Goal: Task Accomplishment & Management: Use online tool/utility

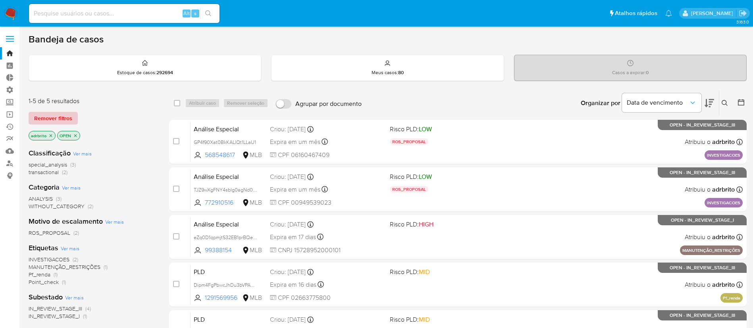
click at [51, 118] on span "Remover filtros" at bounding box center [53, 118] width 38 height 11
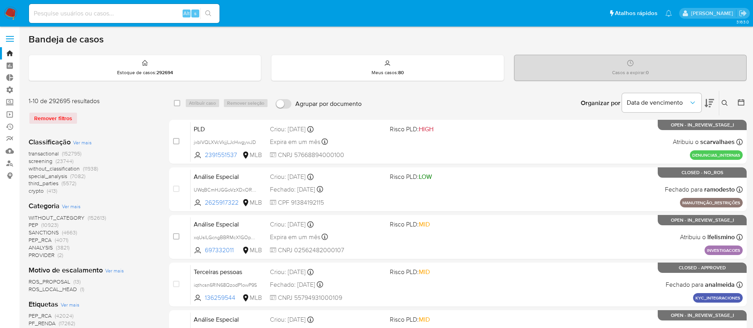
click at [724, 100] on icon at bounding box center [725, 103] width 6 height 6
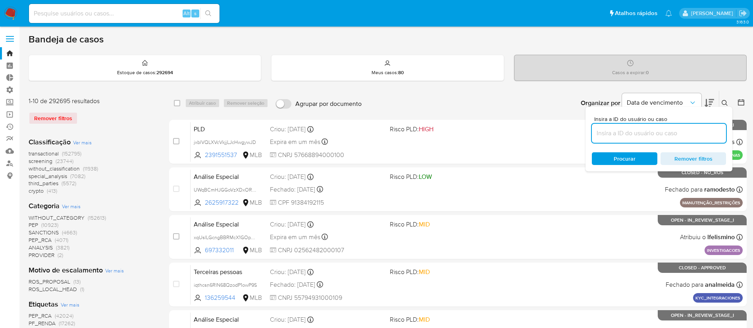
click at [624, 134] on input at bounding box center [659, 133] width 134 height 10
type input "GqotSud80zMPtQGKnLcHuQik"
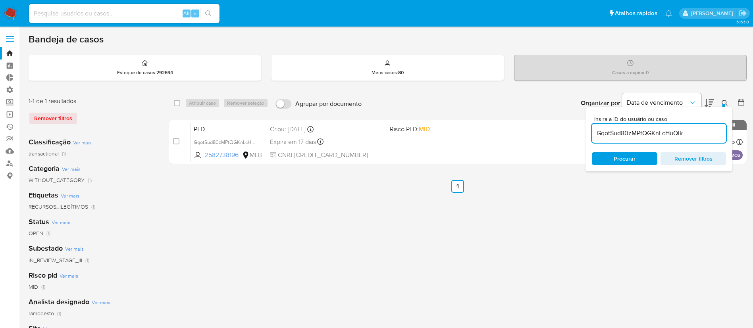
click at [728, 105] on button at bounding box center [725, 103] width 13 height 10
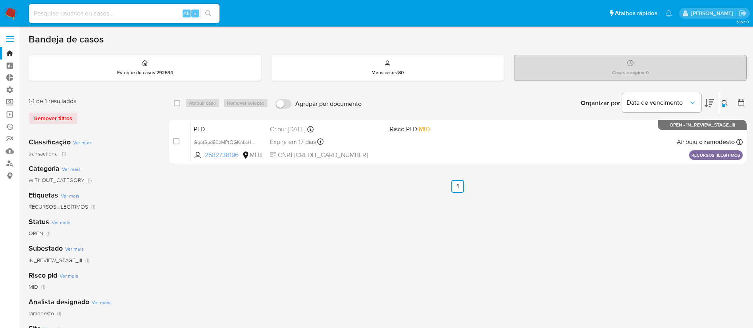
click at [728, 105] on button at bounding box center [725, 103] width 13 height 10
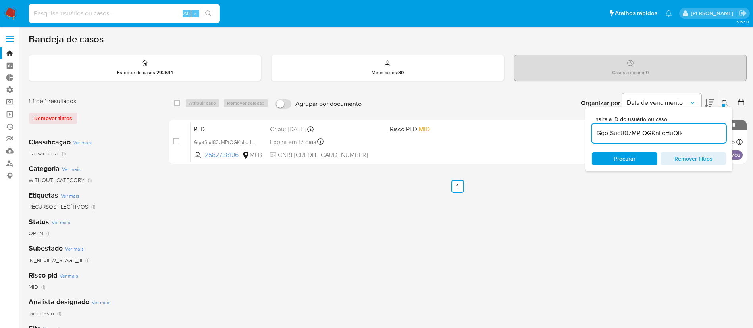
click at [726, 108] on div "Insira a ID do usuário ou caso GqotSud80zMPtQGKnLcHuQik Procurar Remover filtros" at bounding box center [659, 139] width 147 height 65
click at [723, 104] on div at bounding box center [723, 105] width 3 height 3
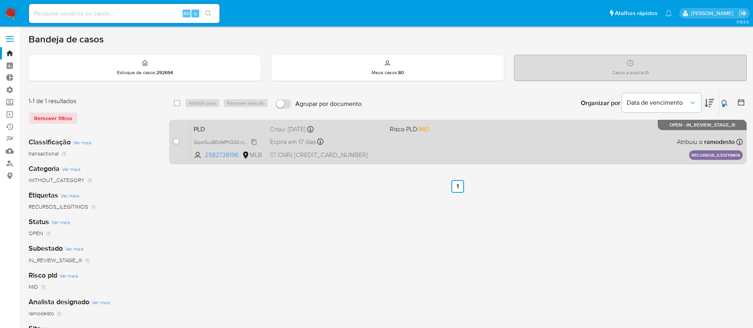
click at [256, 140] on span "GqotSud80zMPtQGKnLcHuQik" at bounding box center [228, 141] width 68 height 9
click at [299, 137] on div "Expira em 17 dias Expira em 27/10/2025 16:22:16" at bounding box center [327, 142] width 114 height 11
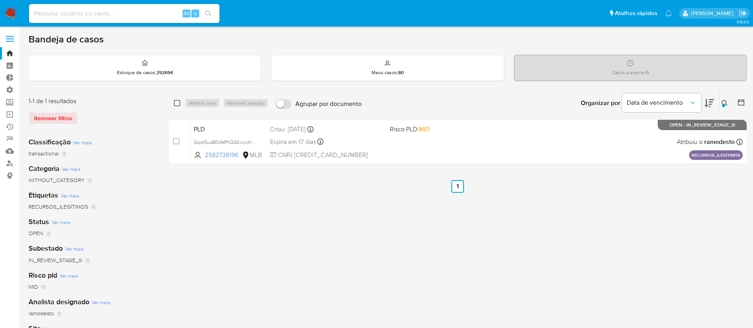
click at [177, 104] on input "checkbox" at bounding box center [177, 103] width 6 height 6
checkbox input "true"
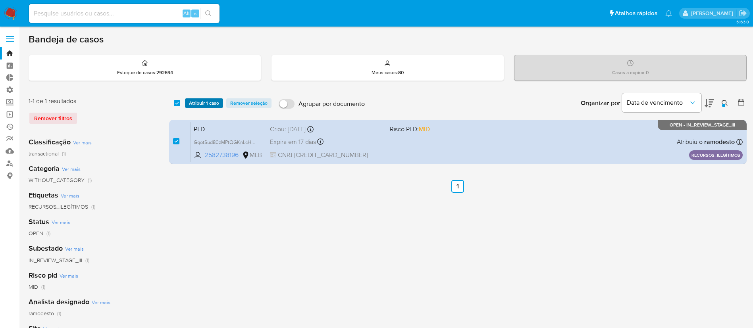
click at [201, 99] on span "Atribuir 1 caso" at bounding box center [204, 103] width 30 height 8
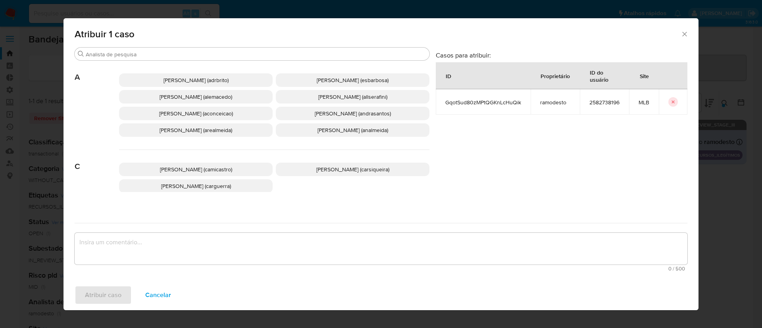
click at [179, 79] on span "Adriano Azeredo Brito (adrbrito)" at bounding box center [196, 80] width 65 height 8
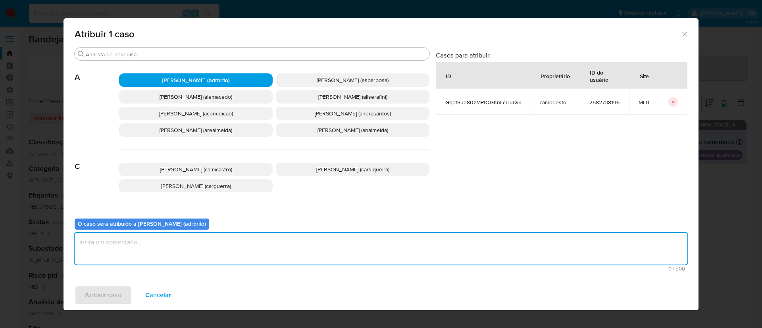
click at [139, 249] on textarea "assign-modal" at bounding box center [381, 249] width 613 height 32
type textarea "ok"
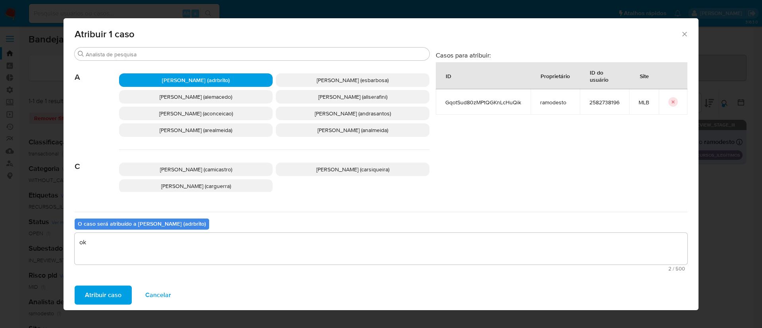
click at [96, 302] on span "Atribuir caso" at bounding box center [103, 295] width 37 height 17
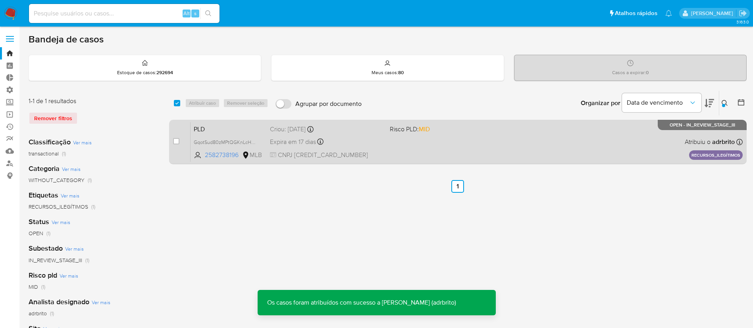
click at [298, 147] on div "PLD GqotSud80zMPtQGKnLcHuQik 2582738196 MLB Risco PLD: MID Criou: 12/09/2025 Cr…" at bounding box center [467, 142] width 552 height 40
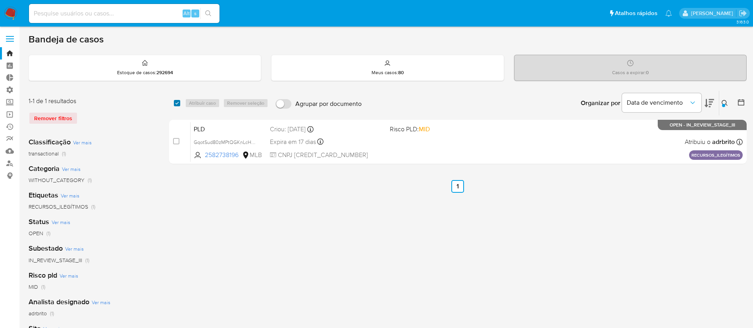
click at [178, 103] on input "checkbox" at bounding box center [177, 103] width 6 height 6
checkbox input "true"
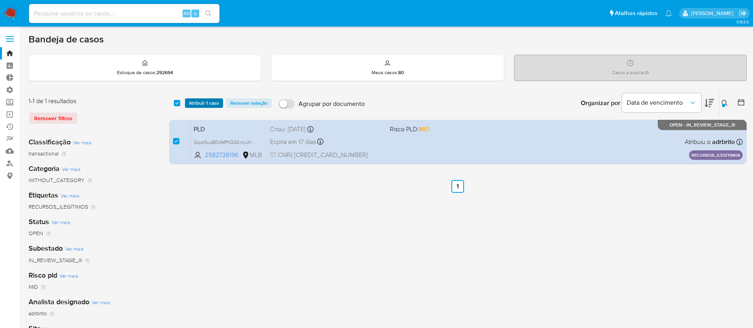
click at [195, 102] on span "Atribuir 1 caso" at bounding box center [204, 103] width 30 height 8
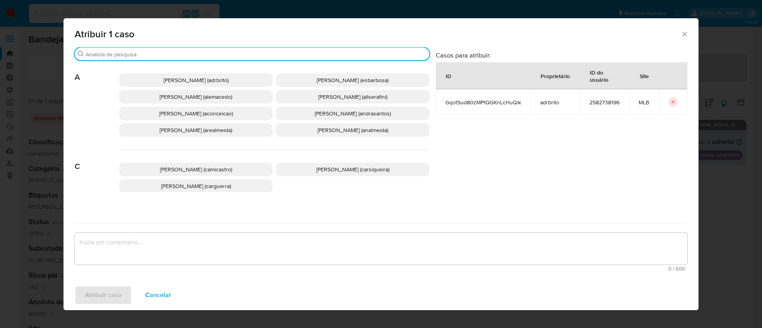
click at [152, 52] on input "Buscar" at bounding box center [256, 54] width 341 height 7
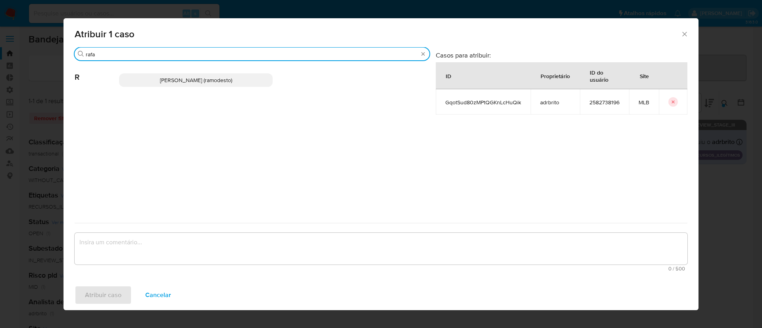
type input "rafa"
click at [166, 77] on span "Rafael Modesto Dos Santos (ramodesto)" at bounding box center [196, 80] width 72 height 8
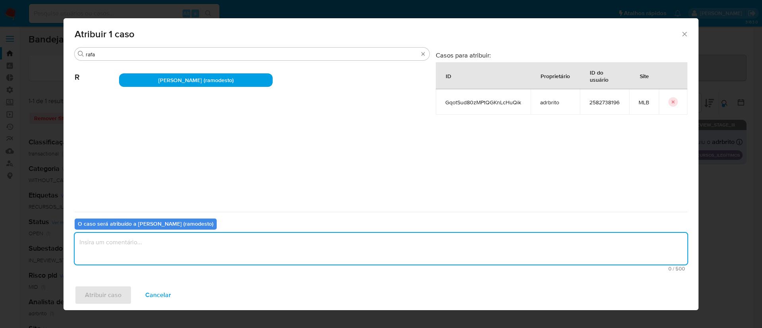
click at [155, 246] on textarea "assign-modal" at bounding box center [381, 249] width 613 height 32
type textarea "ok"
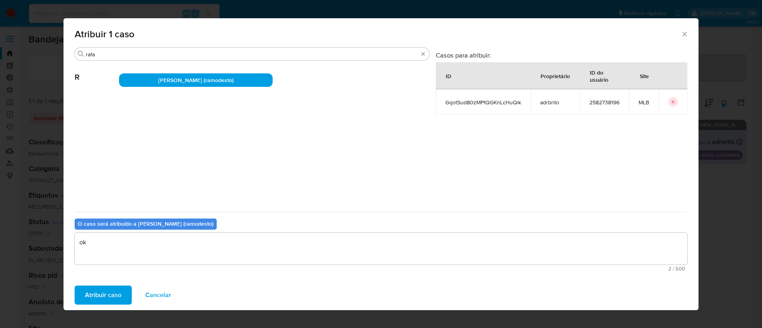
click at [111, 283] on div "Atribuir caso Cancelar" at bounding box center [381, 295] width 635 height 30
click at [109, 297] on span "Atribuir caso" at bounding box center [103, 295] width 37 height 17
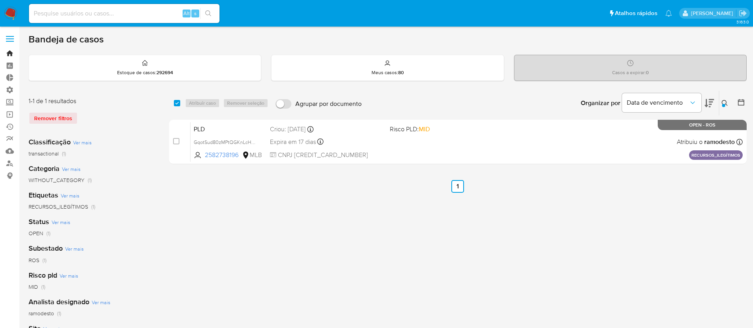
click at [7, 52] on link "Bandeja" at bounding box center [47, 53] width 94 height 12
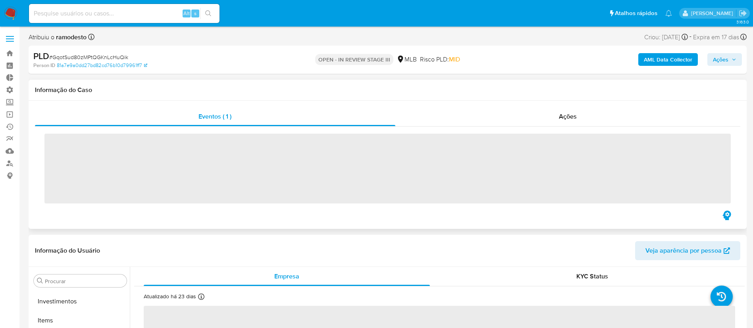
scroll to position [431, 0]
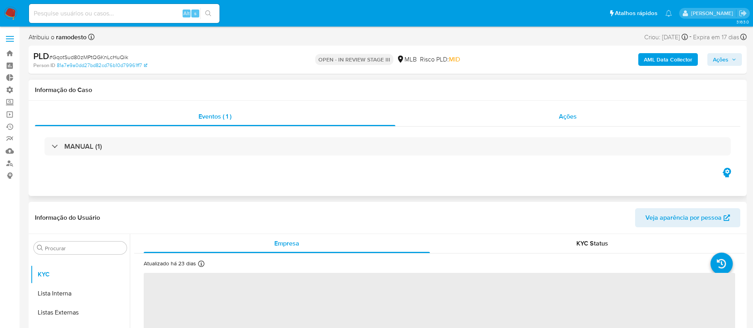
click at [573, 114] on span "Ações" at bounding box center [568, 116] width 18 height 9
select select "10"
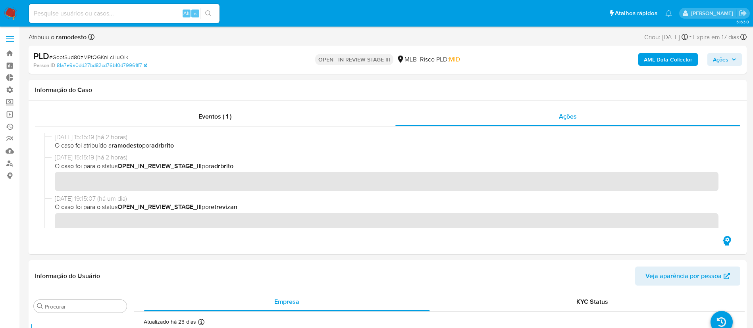
click at [730, 61] on span "Ações" at bounding box center [724, 59] width 23 height 11
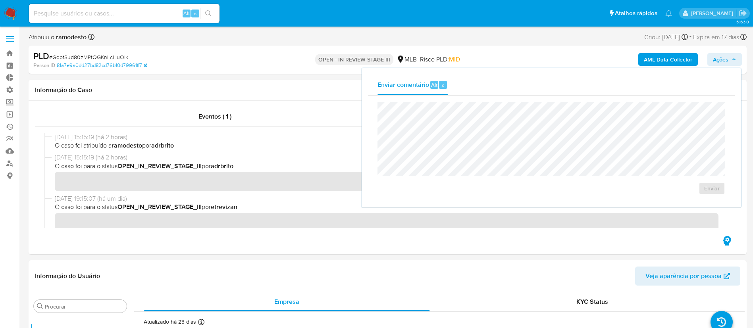
click at [257, 26] on nav "Pausado Ver notificaciones Alt s Atalhos rápidos Presiona las siguientes teclas…" at bounding box center [376, 13] width 753 height 27
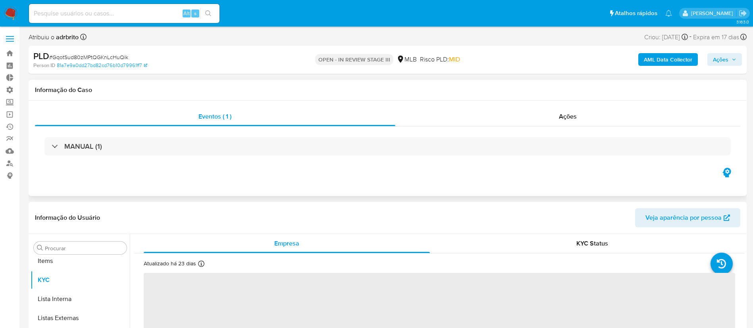
scroll to position [431, 0]
select select "10"
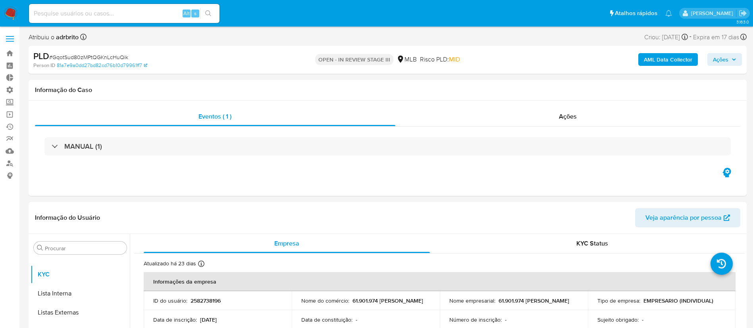
click at [723, 61] on span "Ações" at bounding box center [720, 59] width 15 height 13
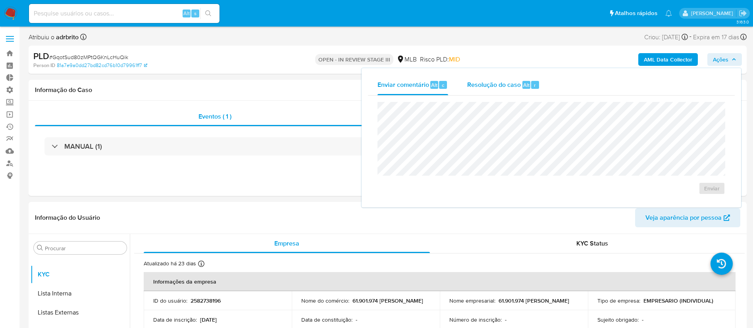
click at [499, 84] on span "Resolução do caso" at bounding box center [494, 84] width 54 height 9
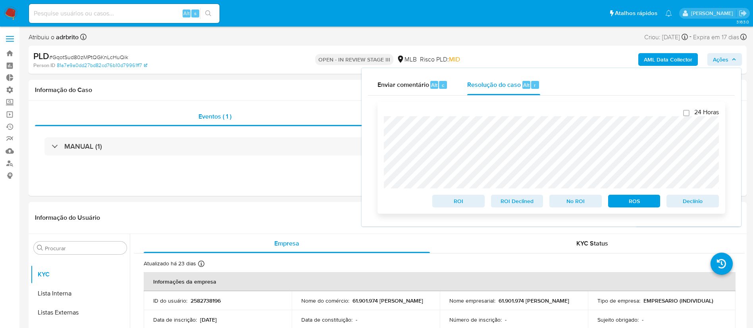
click at [632, 198] on span "ROS" at bounding box center [634, 201] width 41 height 11
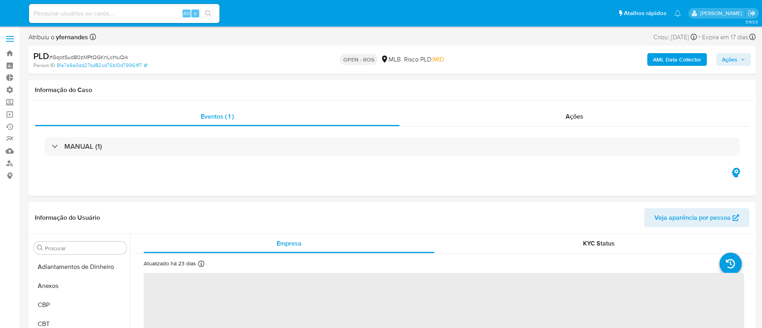
select select "10"
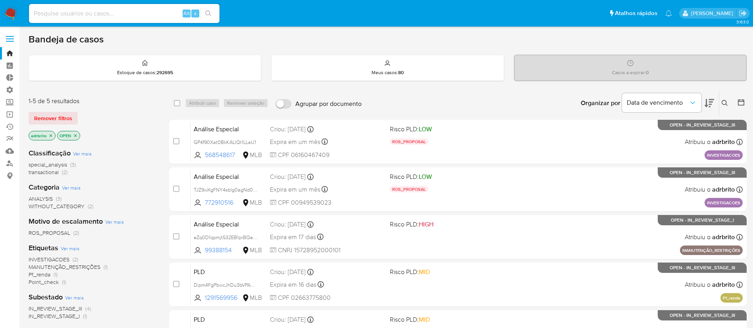
click at [52, 135] on icon "close-filter" at bounding box center [50, 135] width 5 height 5
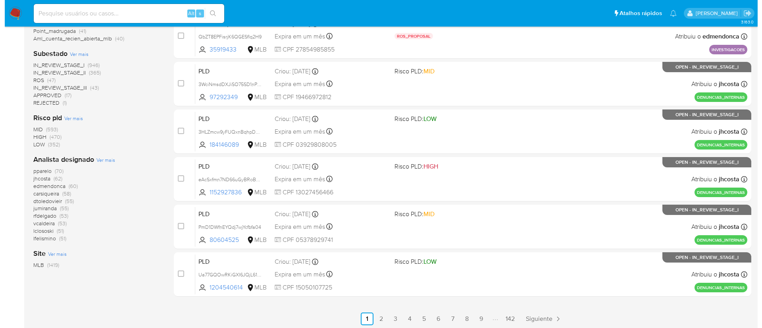
scroll to position [297, 0]
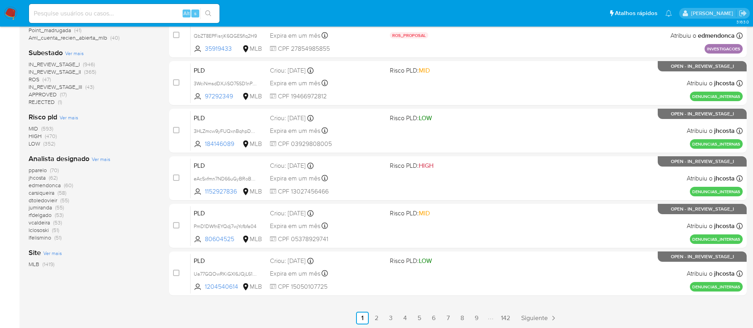
click at [101, 155] on div "Analista designado Ver mais pparelo (70) jhcosta (62) edmendonca (60) carsiquei…" at bounding box center [93, 198] width 128 height 88
click at [101, 158] on span "Ver mais" at bounding box center [101, 159] width 19 height 7
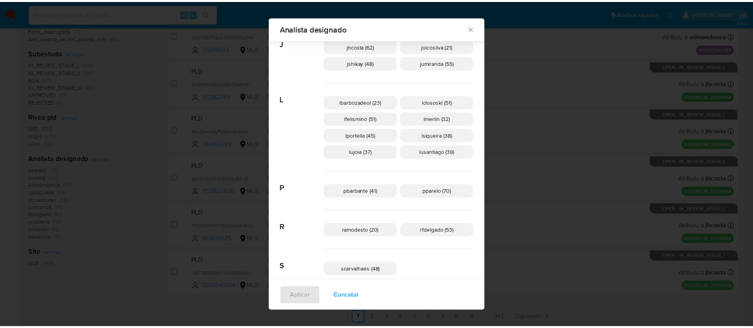
scroll to position [326, 0]
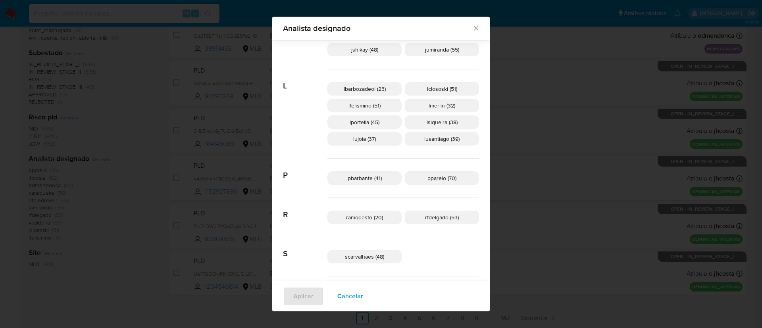
click at [372, 219] on span "ramodesto (20)" at bounding box center [364, 218] width 37 height 8
click at [313, 298] on button "Aplicar" at bounding box center [303, 296] width 41 height 19
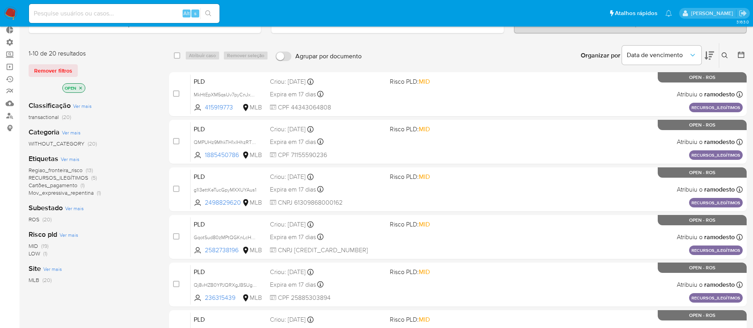
scroll to position [54, 0]
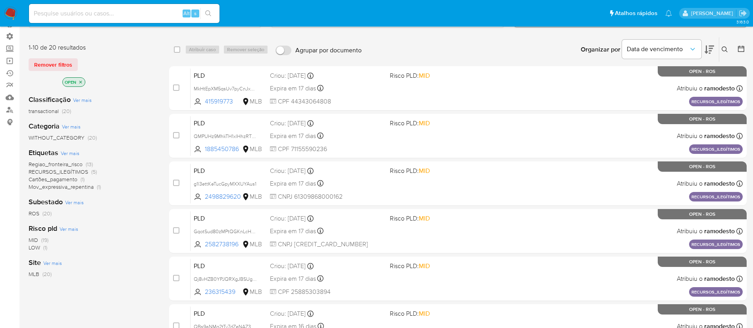
click at [58, 80] on icon "close-filter" at bounding box center [56, 82] width 5 height 5
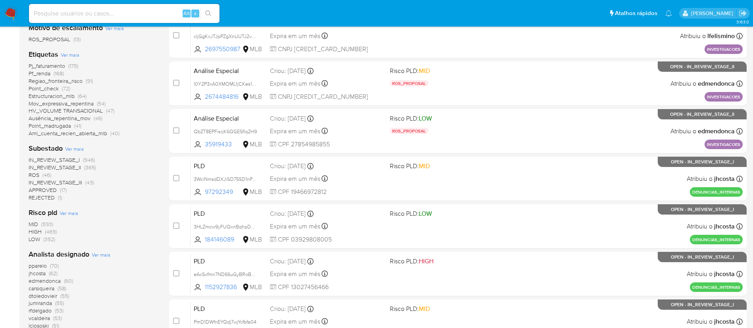
scroll to position [202, 0]
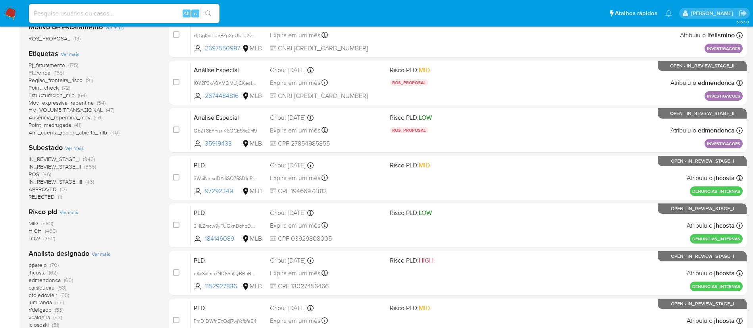
click at [27, 175] on main "3.163.0" at bounding box center [376, 125] width 753 height 655
click at [34, 175] on span "ROS" at bounding box center [34, 174] width 11 height 8
